Goal: Register for event/course

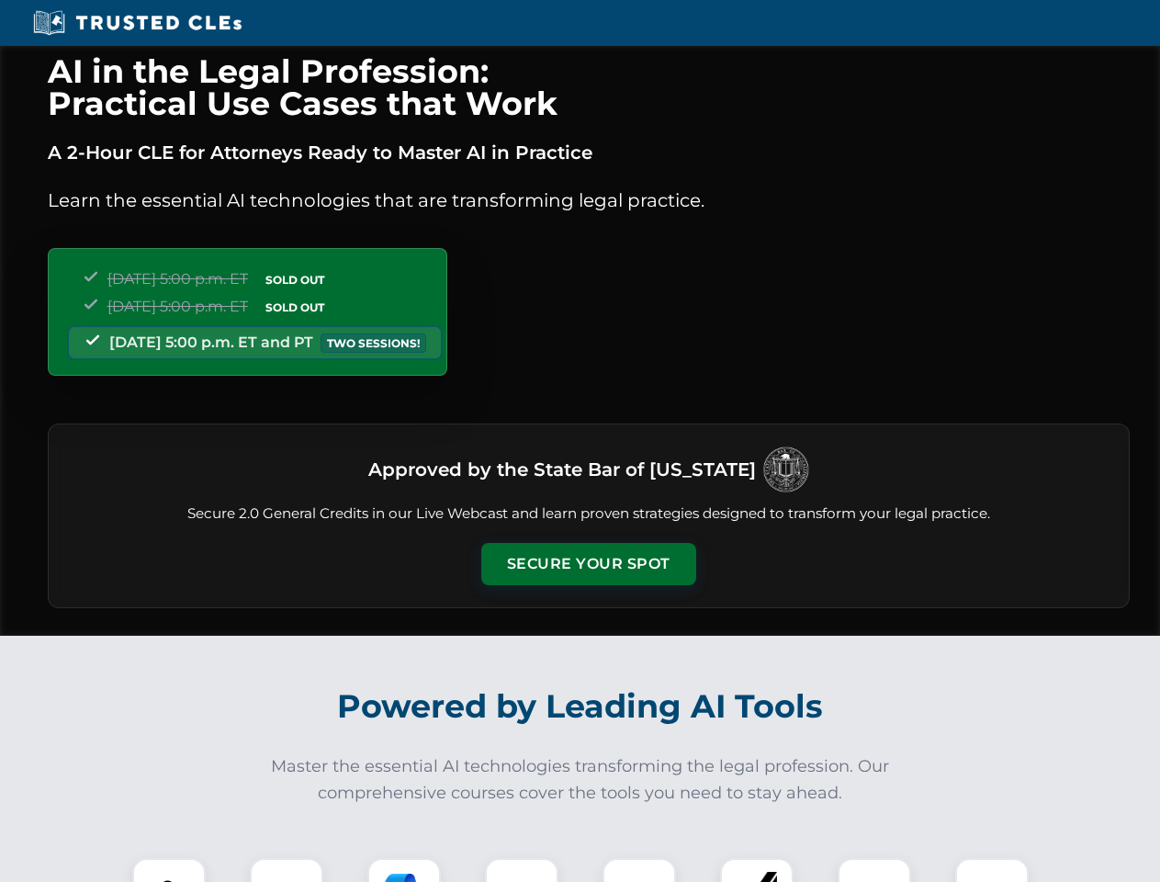
click at [588, 564] on button "Secure Your Spot" at bounding box center [588, 564] width 215 height 42
click at [169, 870] on img at bounding box center [168, 894] width 53 height 53
click at [287, 870] on div at bounding box center [286, 894] width 73 height 73
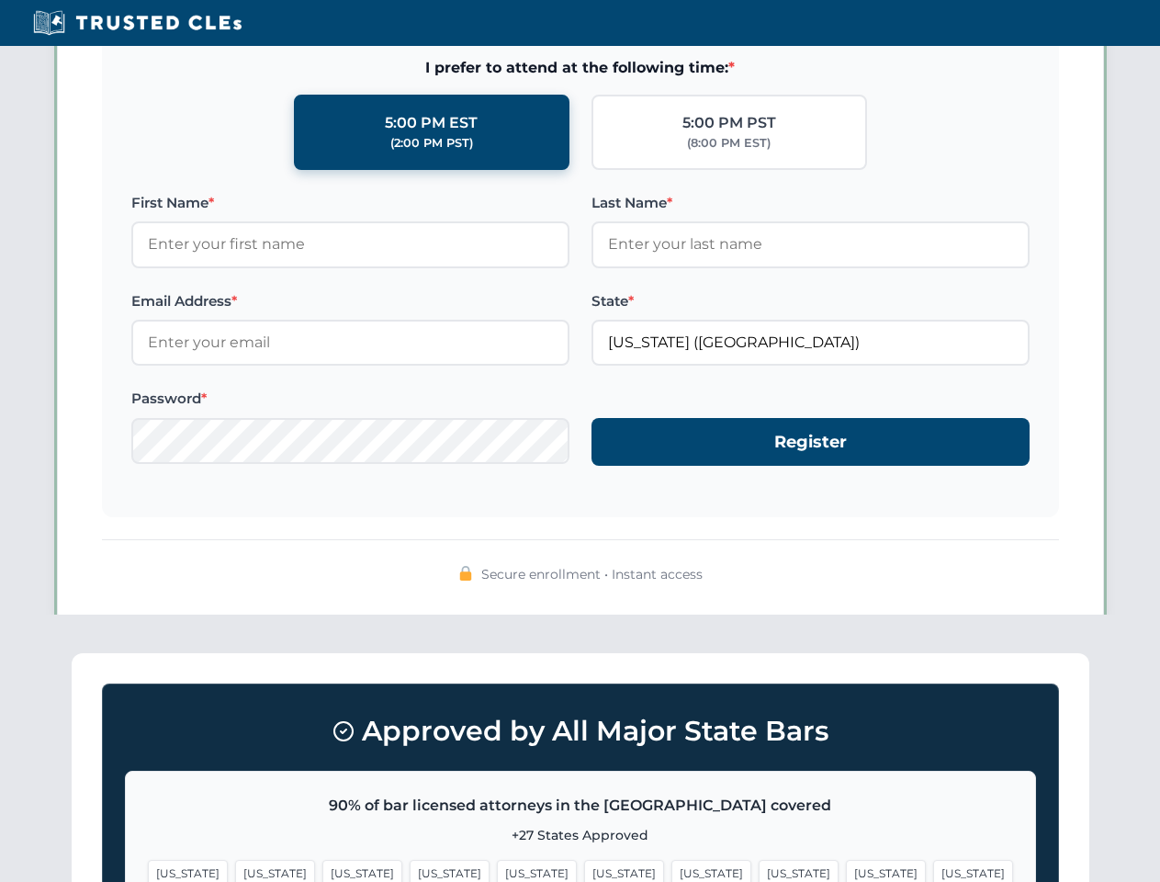
click at [846, 870] on span "[US_STATE]" at bounding box center [886, 873] width 80 height 27
